Goal: Navigation & Orientation: Find specific page/section

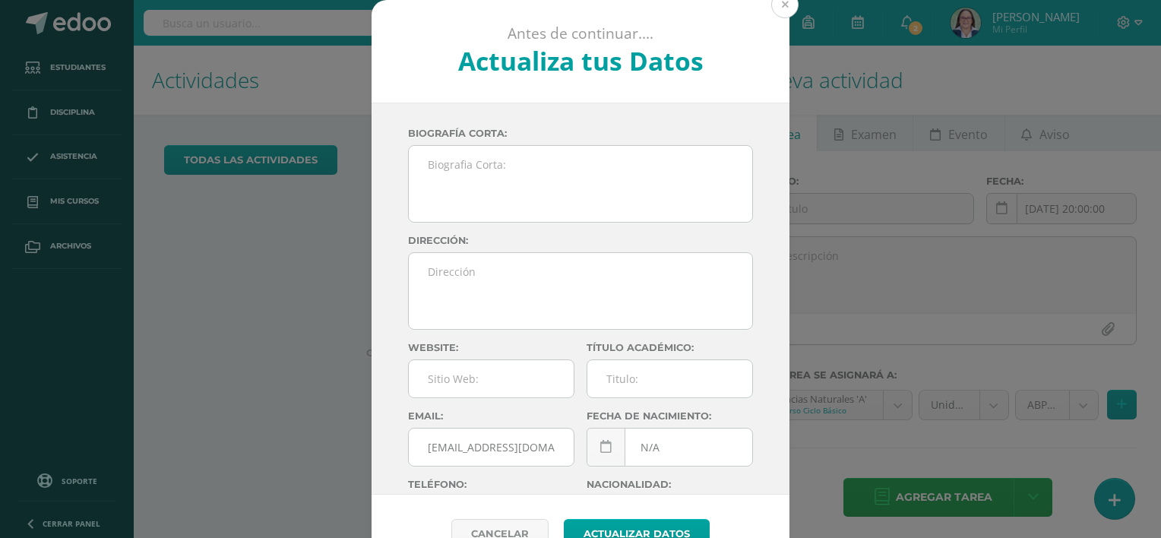
click at [785, 11] on button at bounding box center [784, 4] width 27 height 27
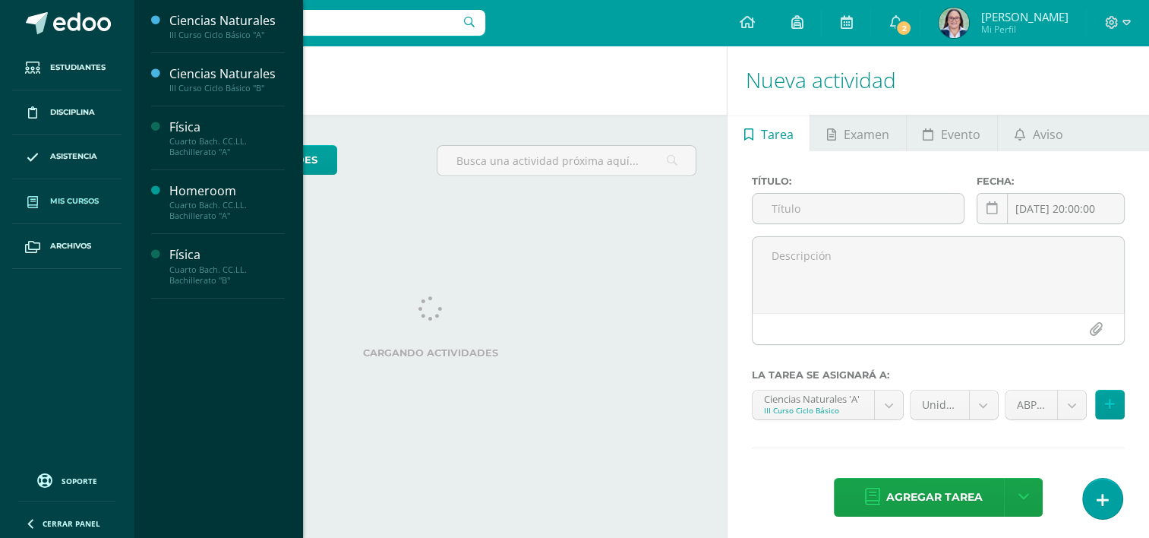
click at [77, 209] on link "Mis cursos" at bounding box center [66, 201] width 109 height 45
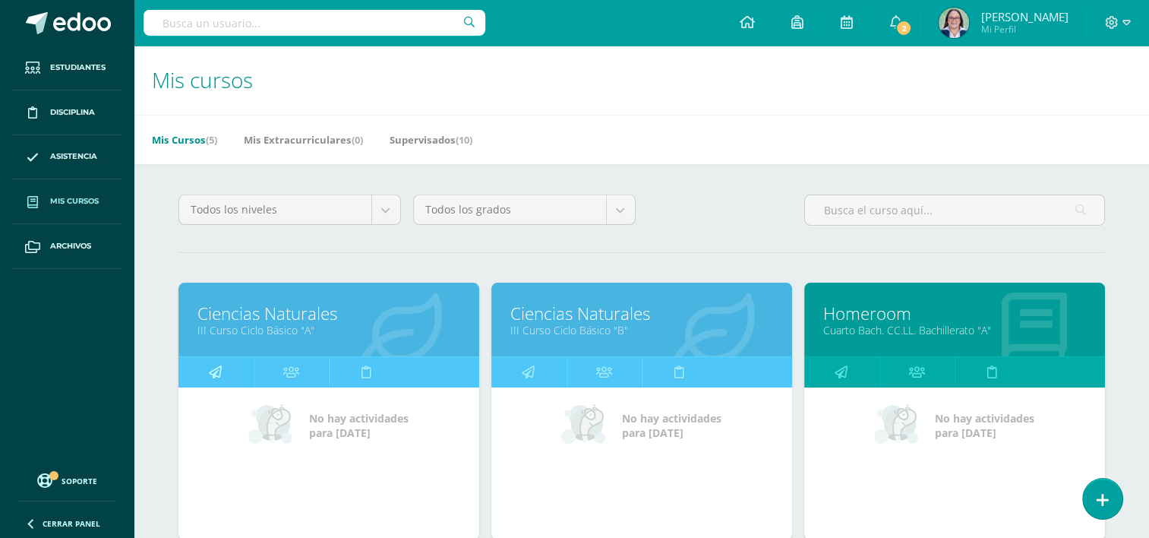
click at [213, 365] on icon at bounding box center [215, 372] width 13 height 30
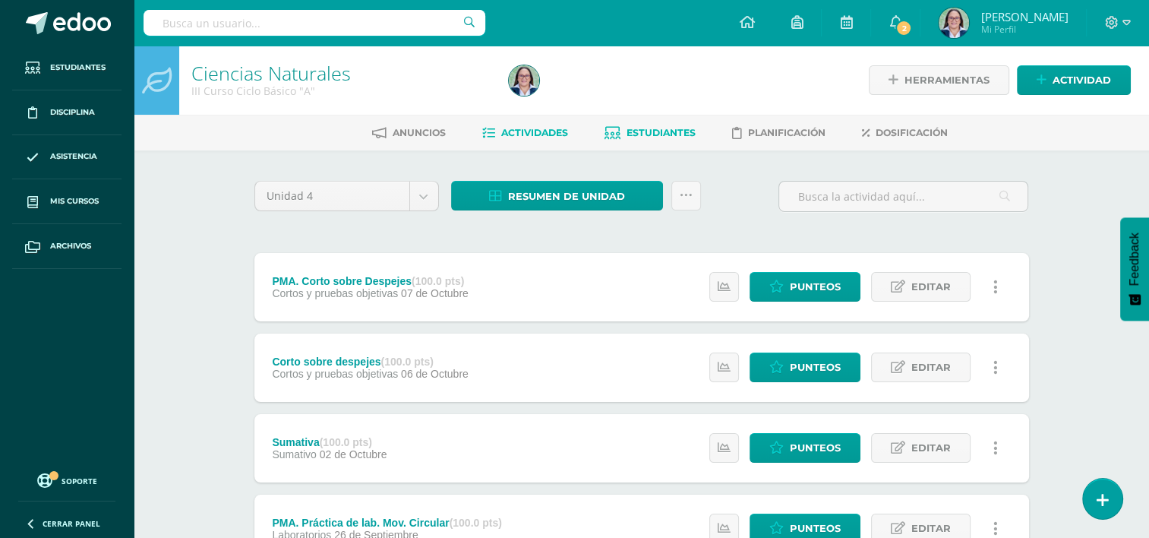
click at [650, 130] on span "Estudiantes" at bounding box center [661, 132] width 69 height 11
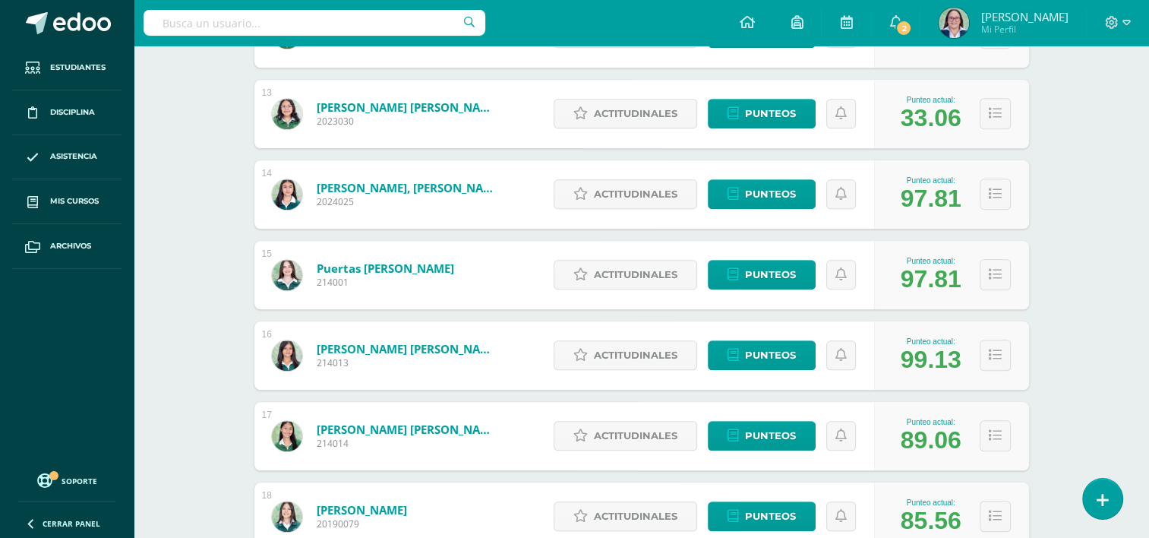
scroll to position [1151, 0]
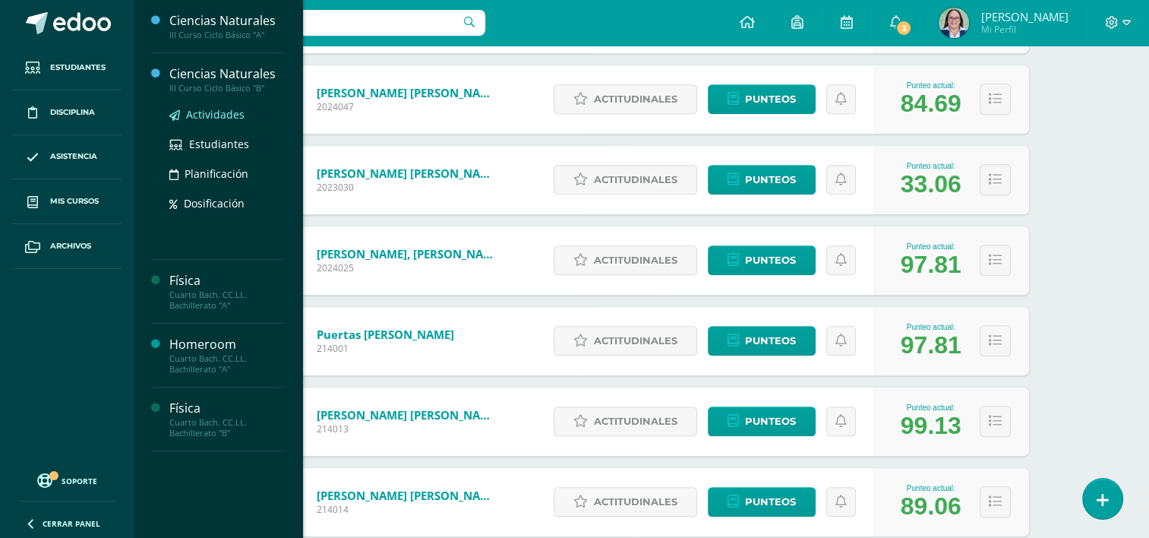
click at [207, 112] on span "Actividades" at bounding box center [215, 114] width 58 height 14
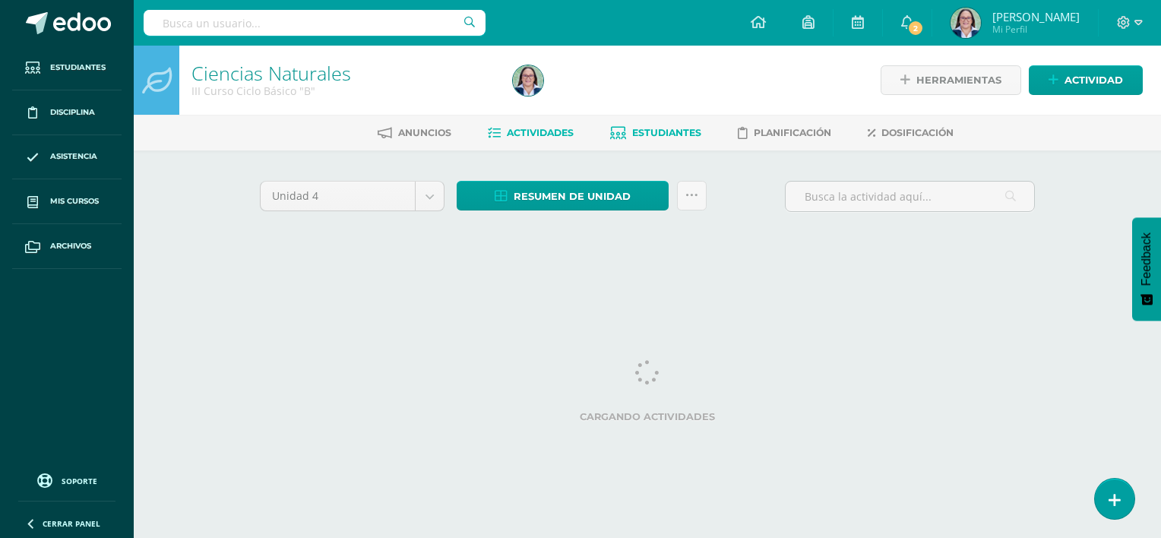
click at [650, 138] on link "Estudiantes" at bounding box center [655, 133] width 91 height 24
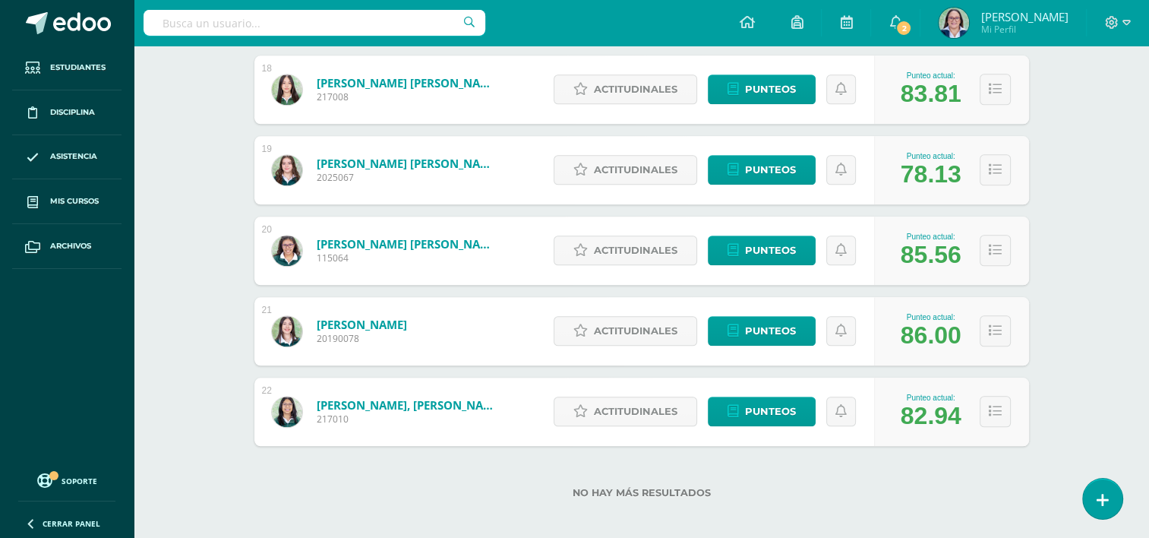
scroll to position [1653, 0]
